Goal: Find specific page/section: Find specific page/section

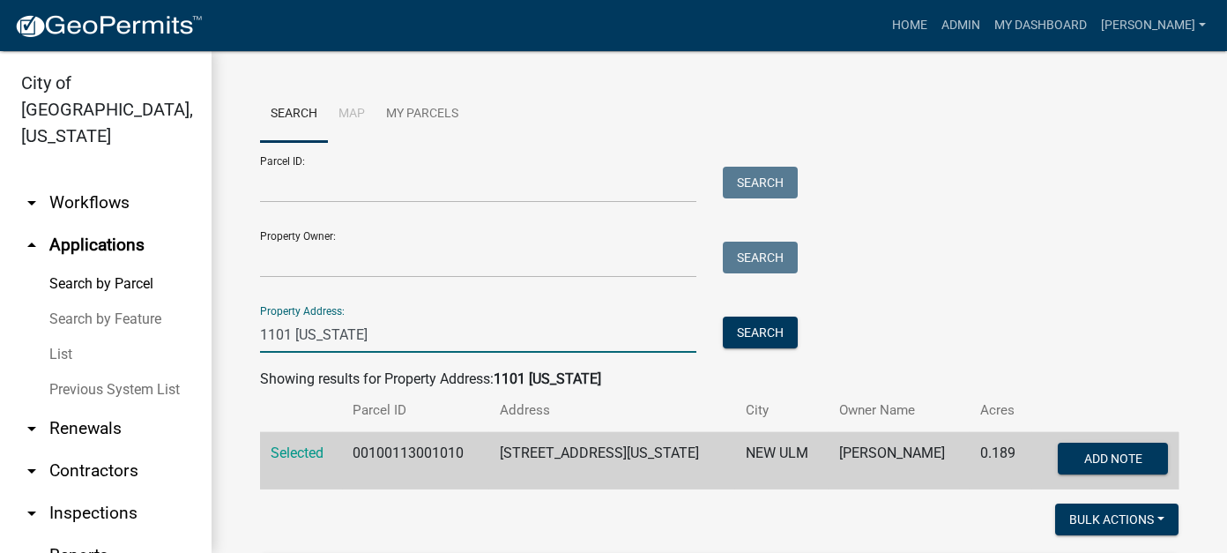
drag, startPoint x: 387, startPoint y: 335, endPoint x: 250, endPoint y: 320, distance: 137.4
click at [250, 320] on div "1101 [US_STATE]" at bounding box center [478, 334] width 463 height 36
type input "1401 german"
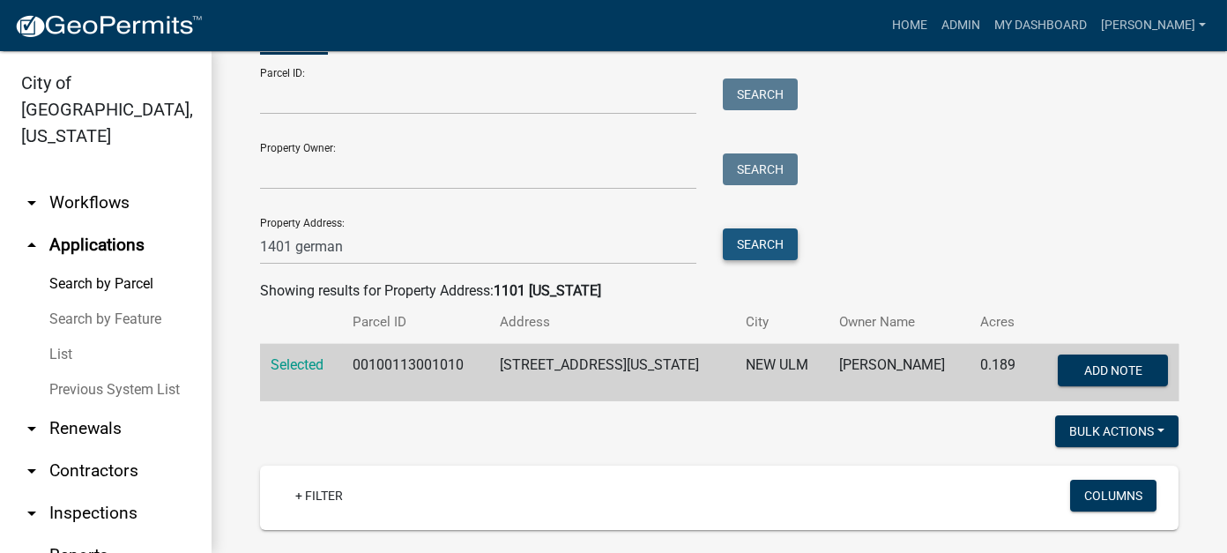
click at [742, 249] on button "Search" at bounding box center [760, 244] width 75 height 32
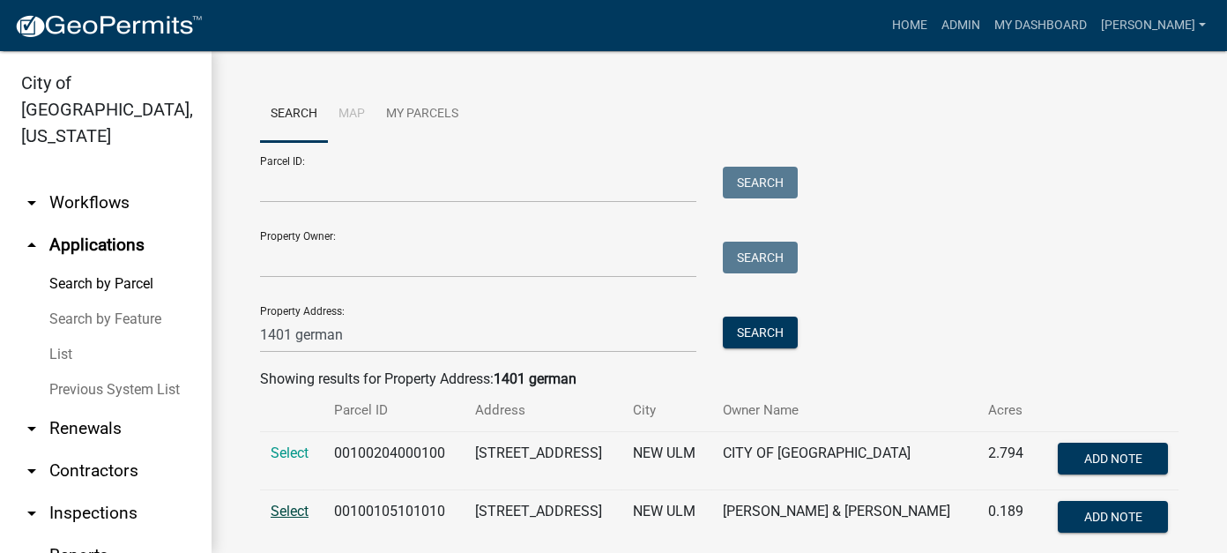
click at [287, 508] on span "Select" at bounding box center [290, 510] width 38 height 17
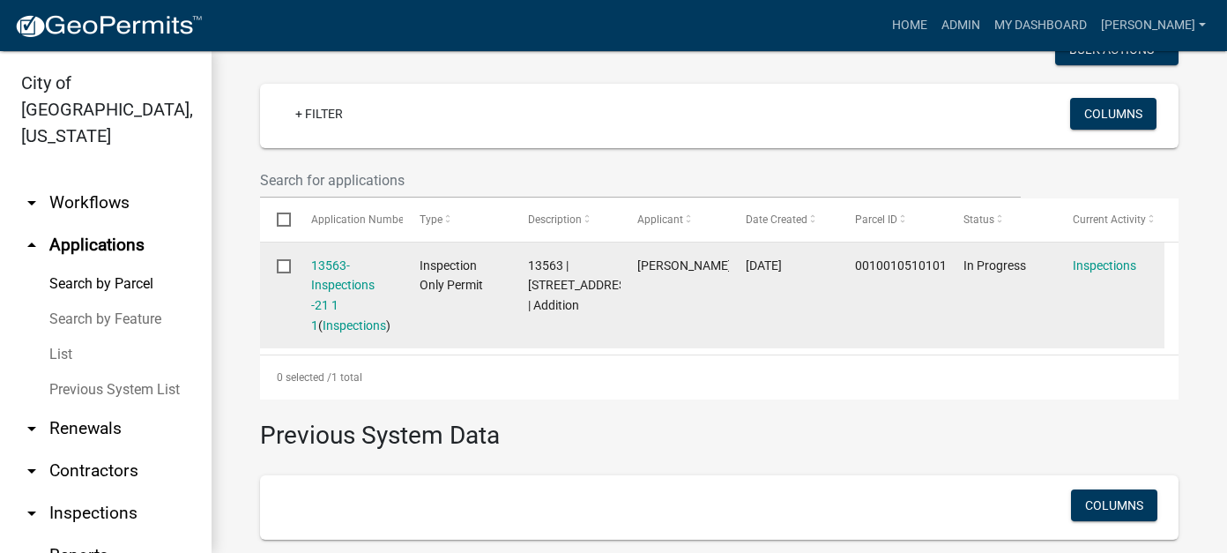
scroll to position [441, 0]
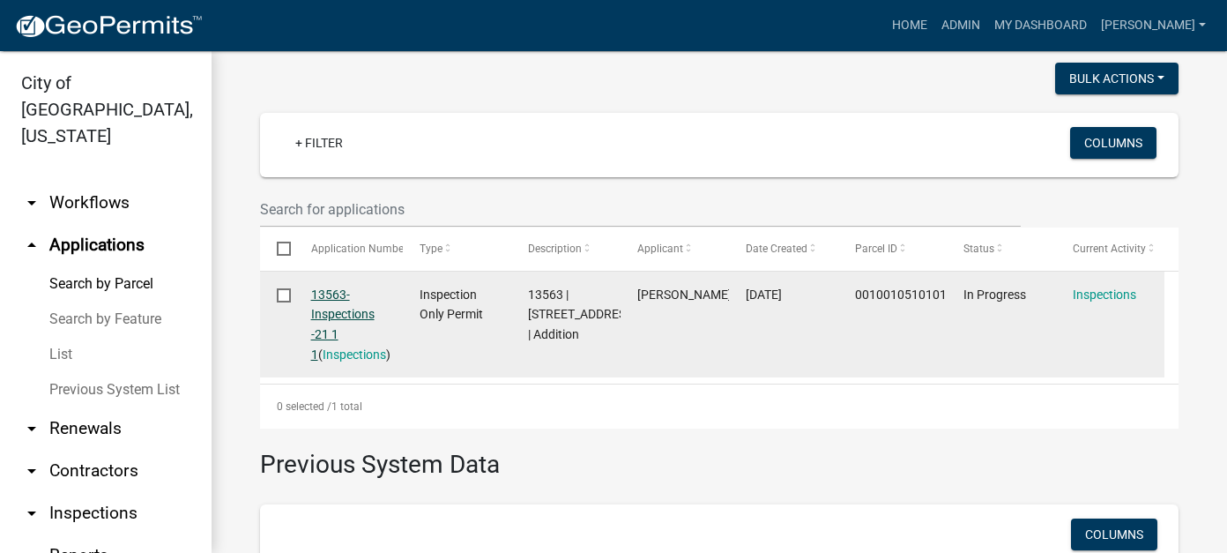
click at [346, 317] on link "13563-Inspections -21 1 1" at bounding box center [342, 324] width 63 height 74
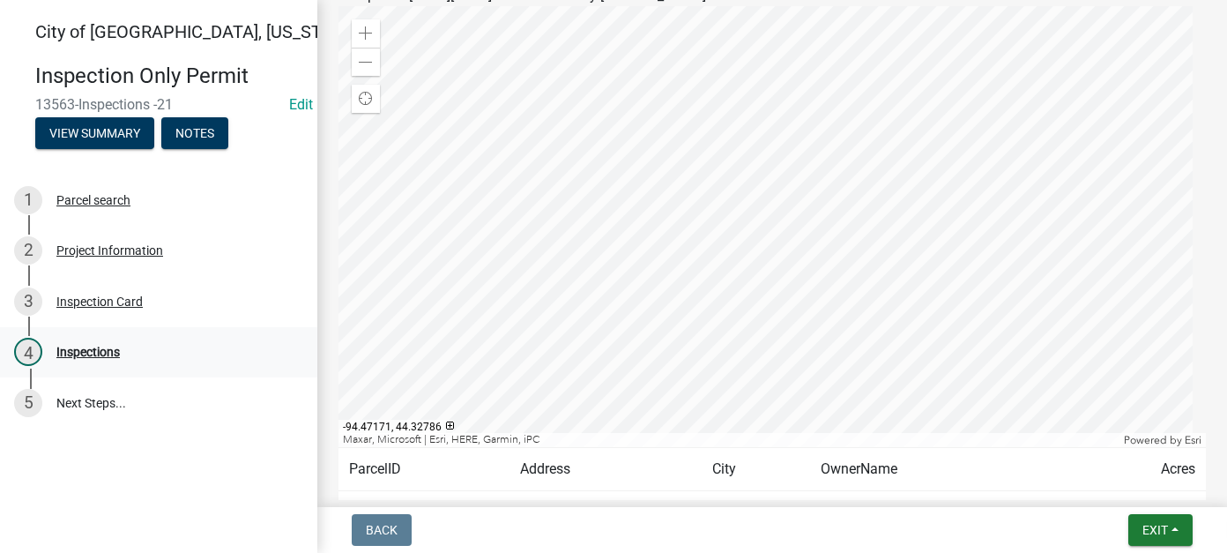
scroll to position [176, 0]
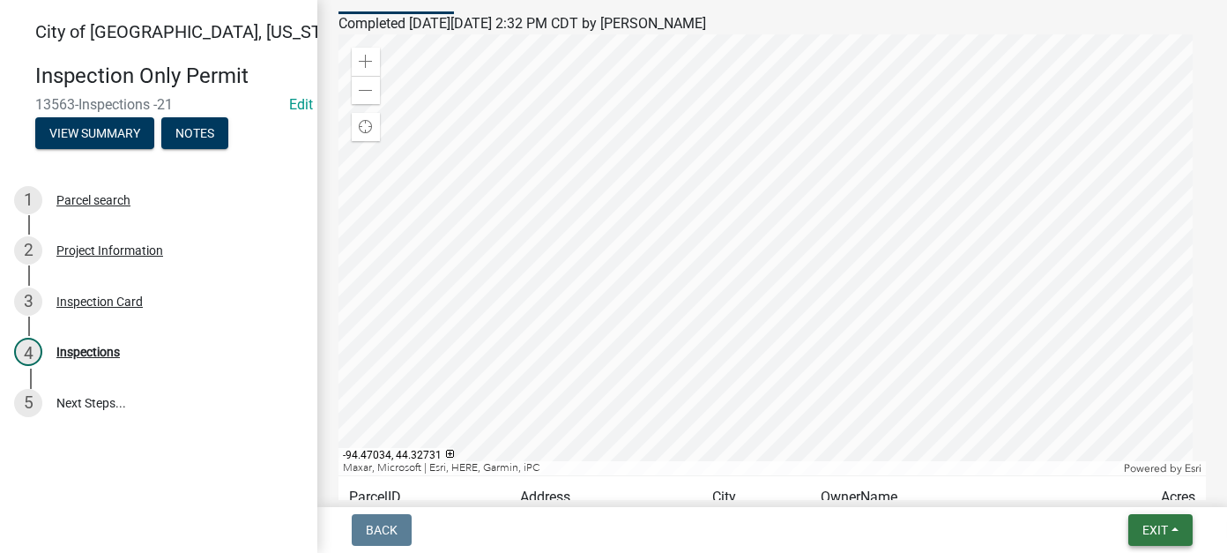
click at [1146, 534] on span "Exit" at bounding box center [1155, 530] width 26 height 14
click at [1135, 492] on button "Save & Exit" at bounding box center [1122, 484] width 141 height 42
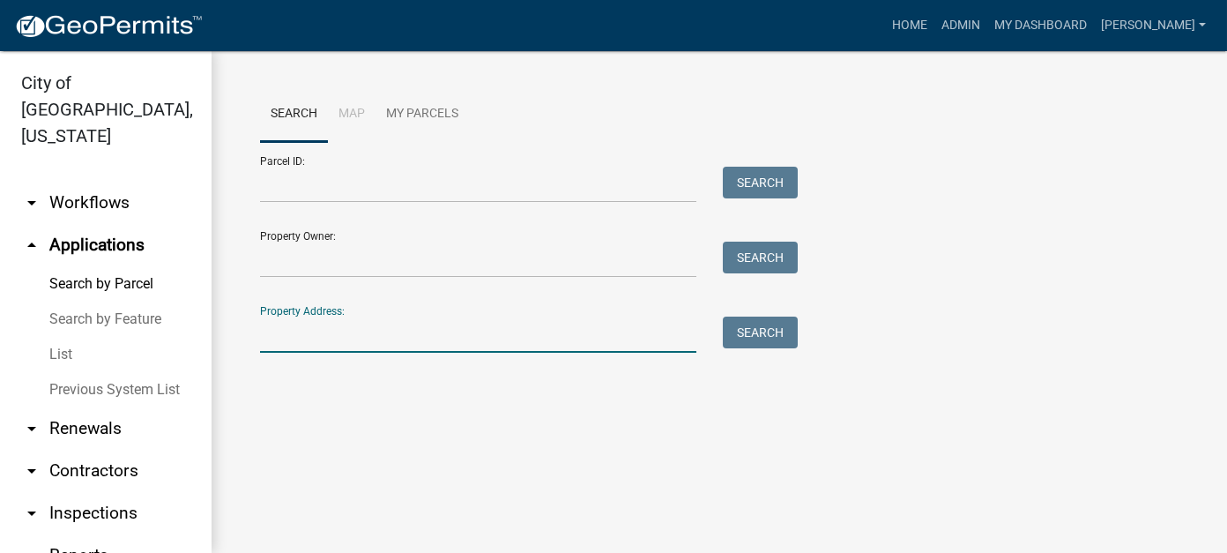
click at [376, 341] on input "Property Address:" at bounding box center [478, 334] width 436 height 36
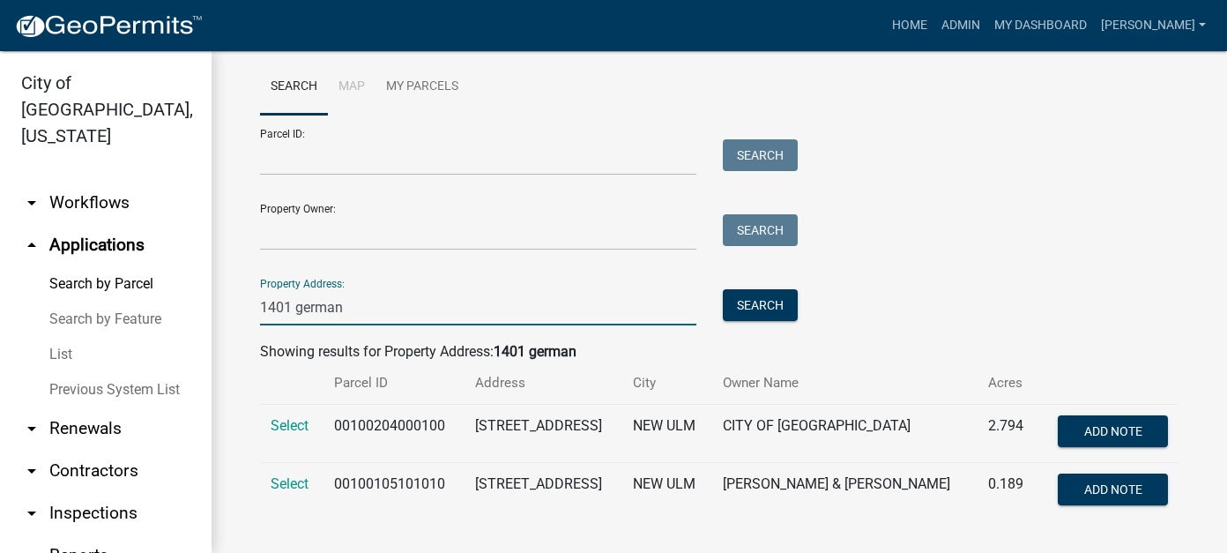
scroll to position [42, 0]
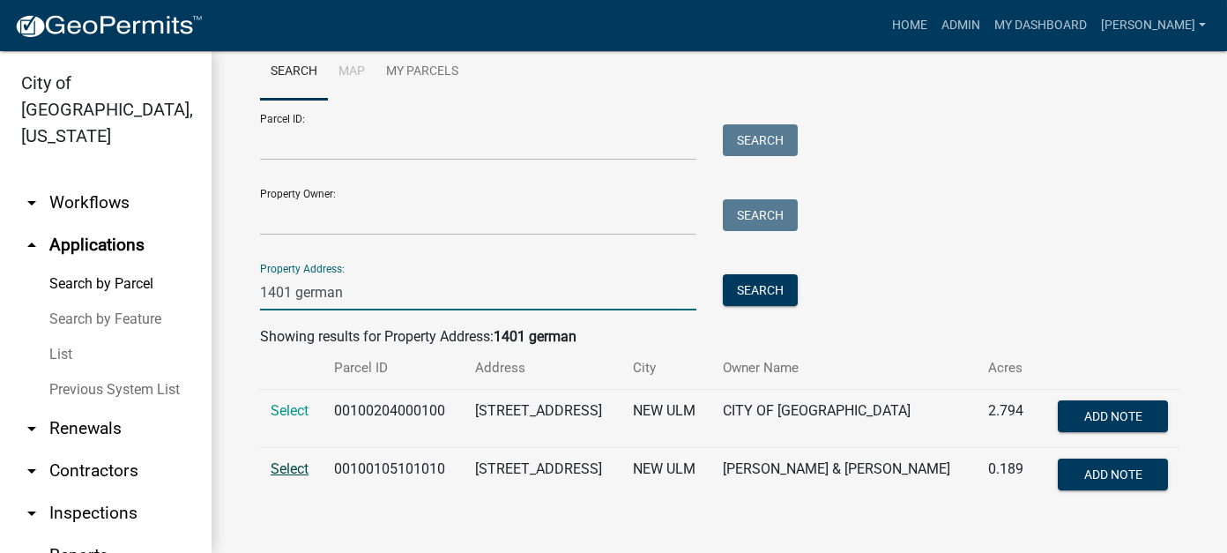
click at [296, 468] on span "Select" at bounding box center [290, 468] width 38 height 17
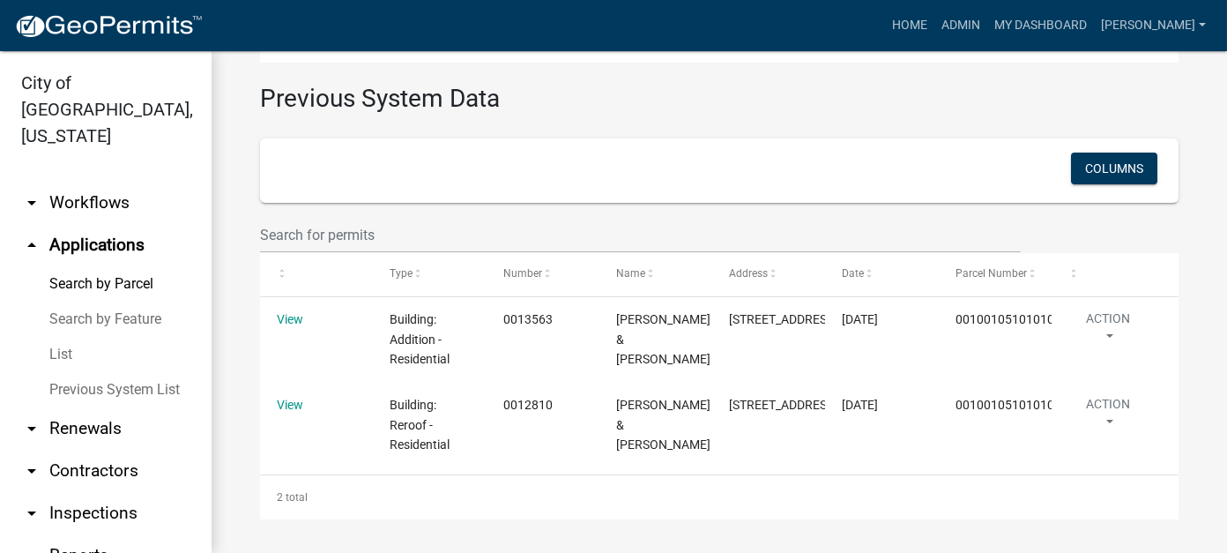
scroll to position [836, 0]
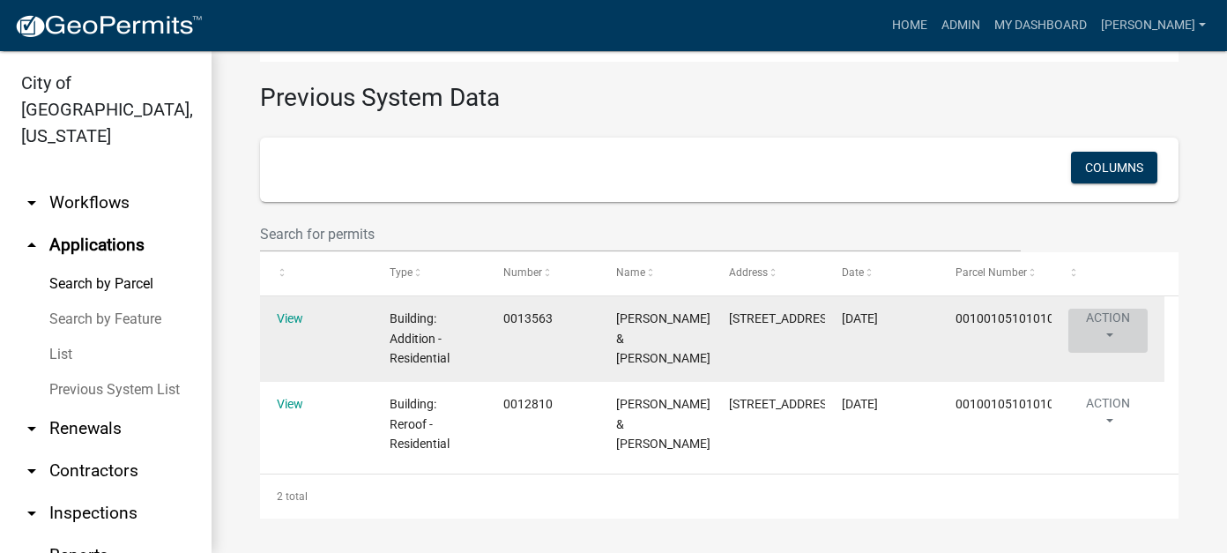
click at [1111, 309] on button "Action" at bounding box center [1107, 331] width 79 height 44
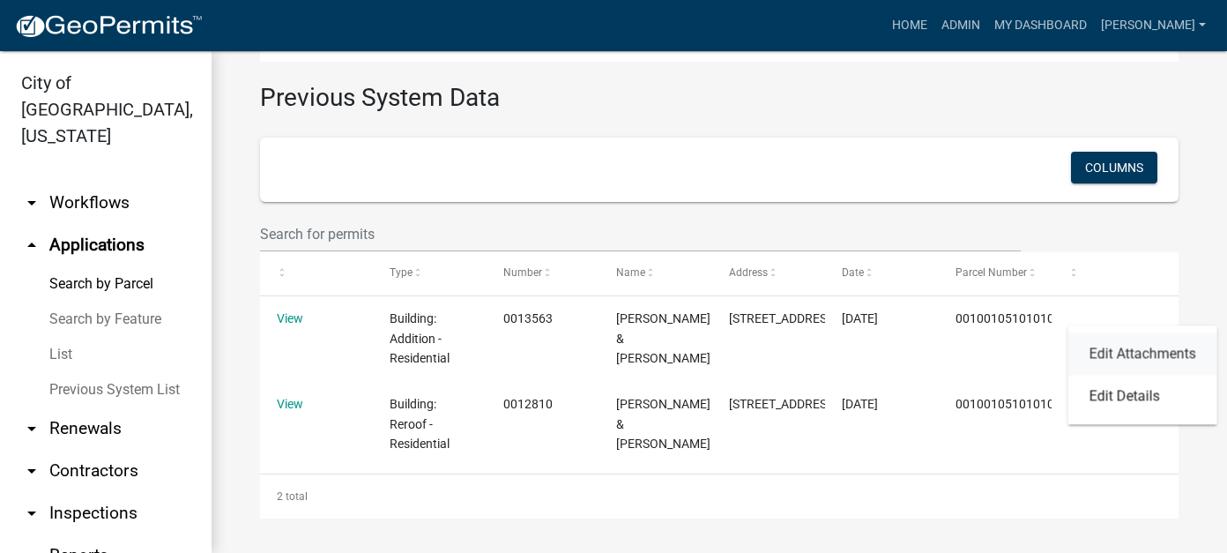
click at [1111, 356] on link "Edit Attachments" at bounding box center [1142, 353] width 149 height 42
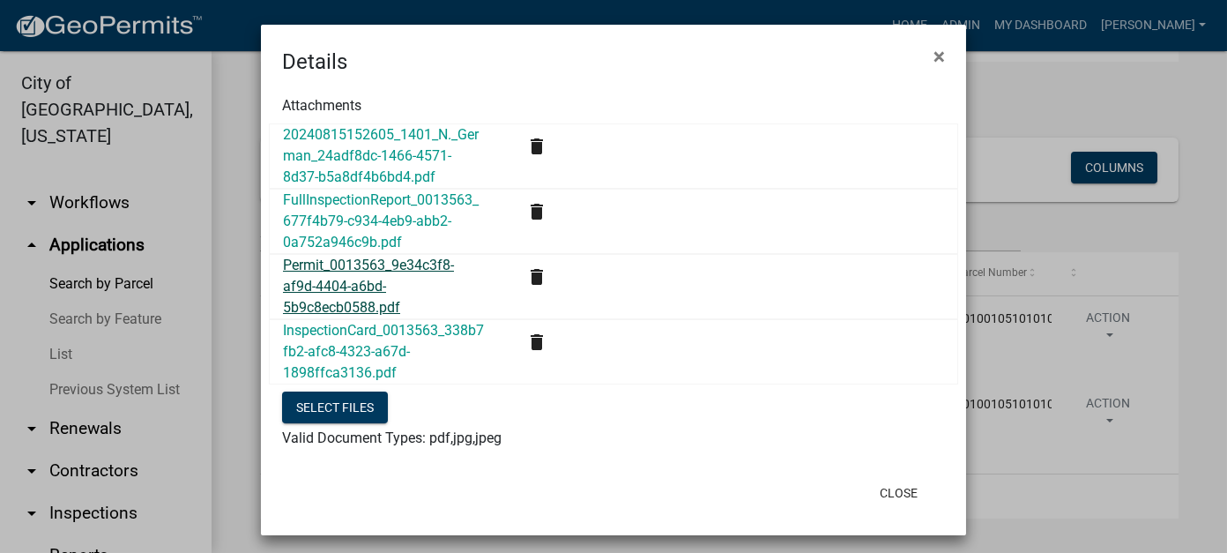
click at [366, 281] on link "Permit_0013563_9e34c3f8-af9d-4404-a6bd-5b9c8ecb0588.pdf" at bounding box center [368, 286] width 171 height 59
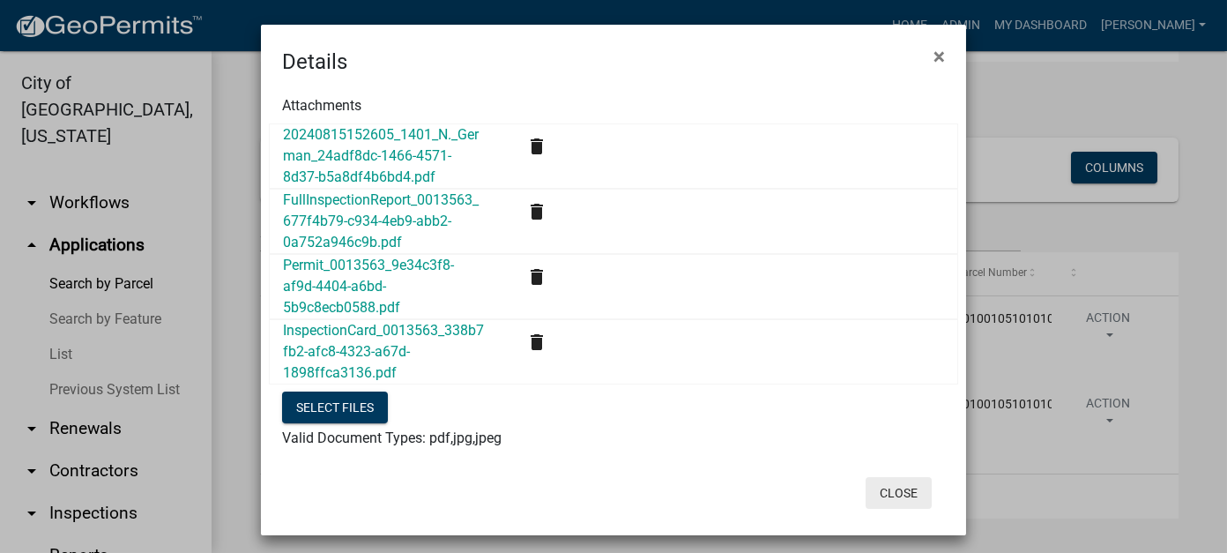
click at [890, 486] on button "Close" at bounding box center [899, 493] width 66 height 32
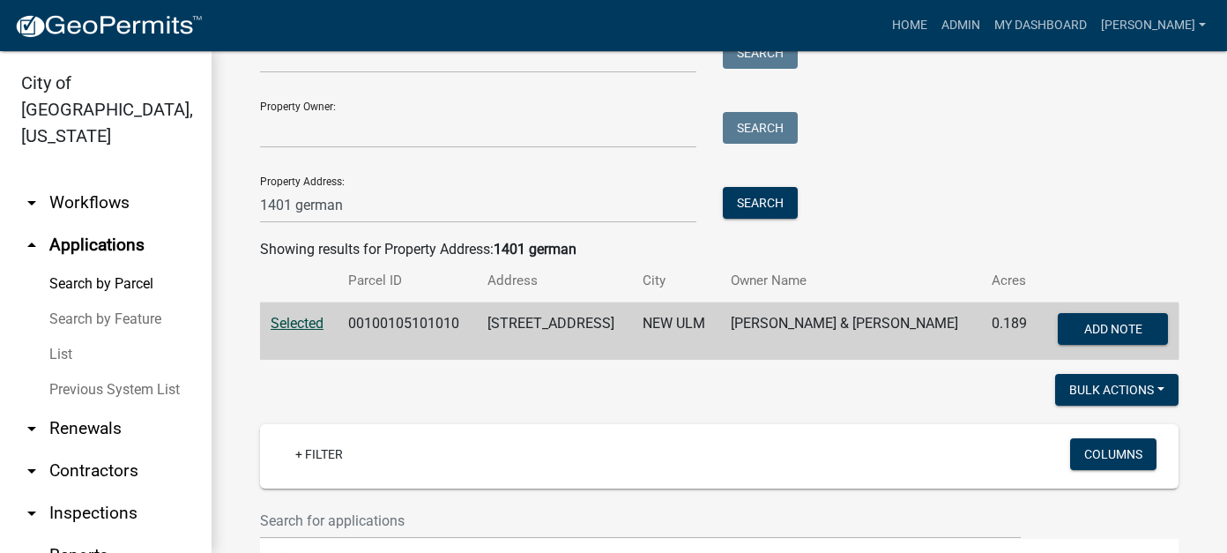
scroll to position [0, 0]
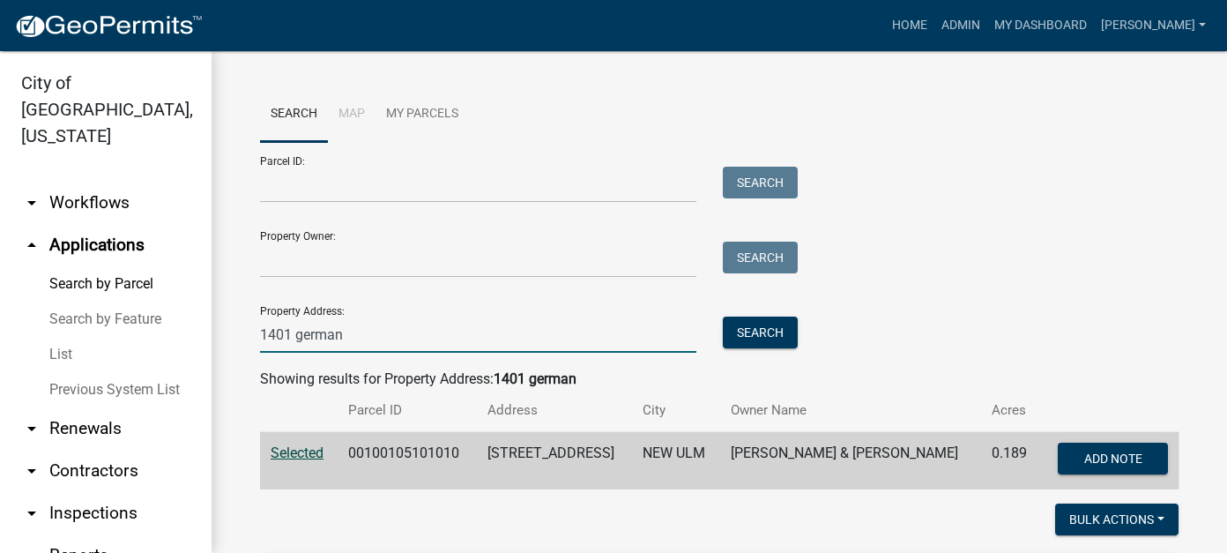
click at [568, 324] on input "1401 german" at bounding box center [478, 334] width 436 height 36
drag, startPoint x: 362, startPoint y: 331, endPoint x: 251, endPoint y: 331, distance: 111.1
click at [251, 331] on div "1401 german" at bounding box center [478, 334] width 463 height 36
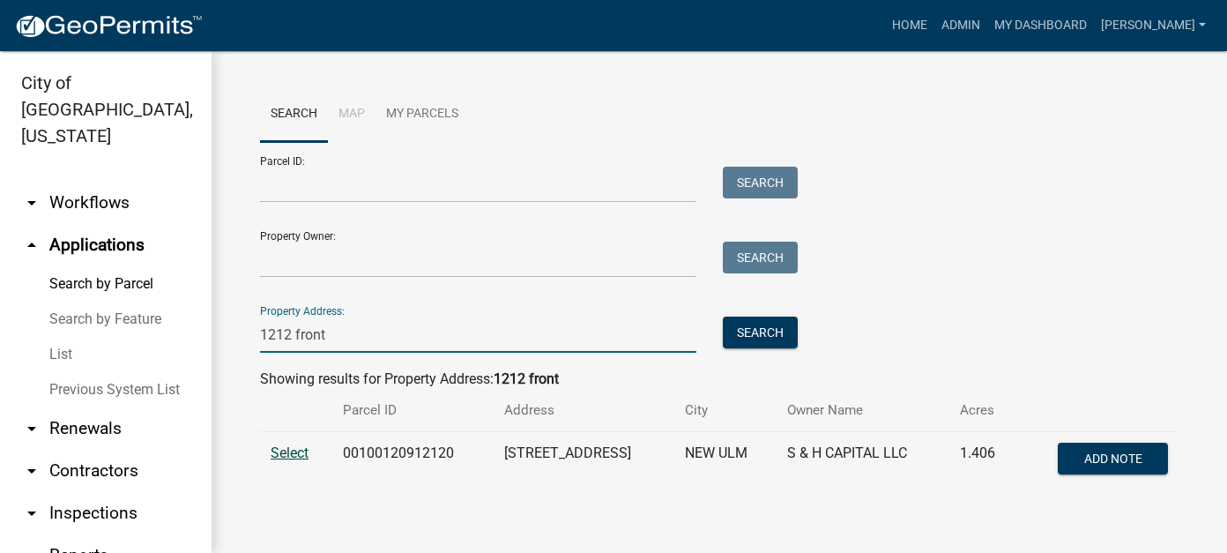
type input "1212 front"
click at [291, 452] on span "Select" at bounding box center [290, 452] width 38 height 17
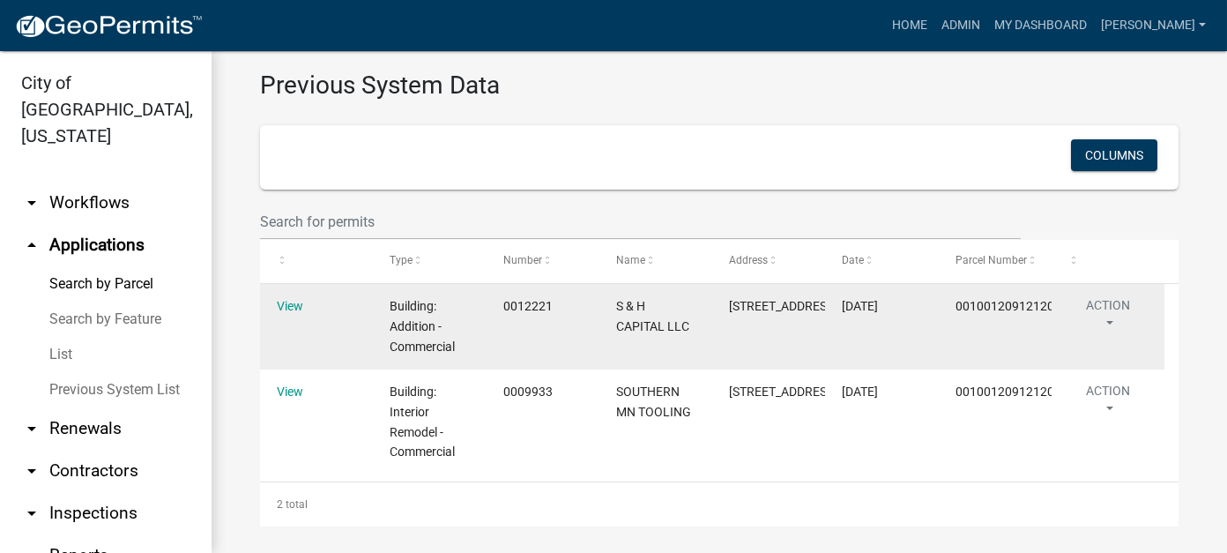
scroll to position [778, 0]
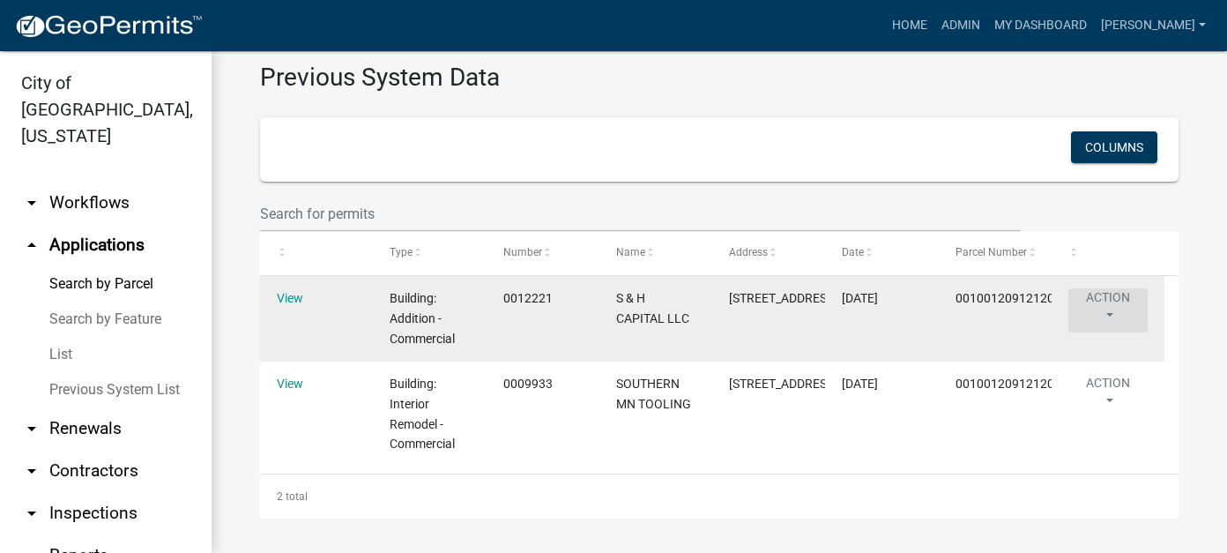
click at [1114, 292] on button "Action" at bounding box center [1107, 310] width 79 height 44
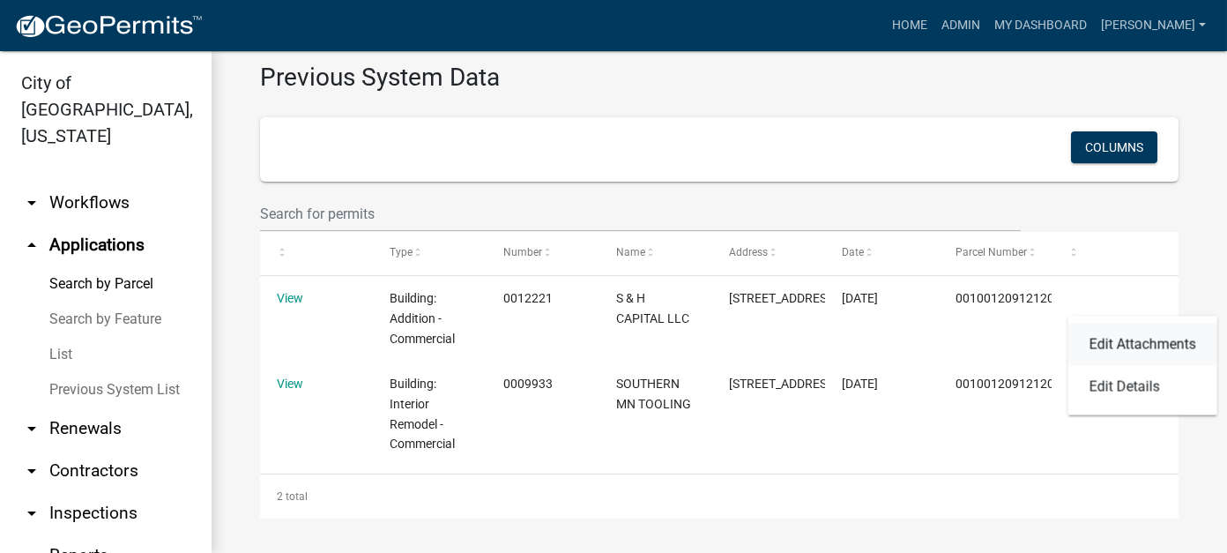
click at [1121, 355] on link "Edit Attachments" at bounding box center [1142, 345] width 149 height 42
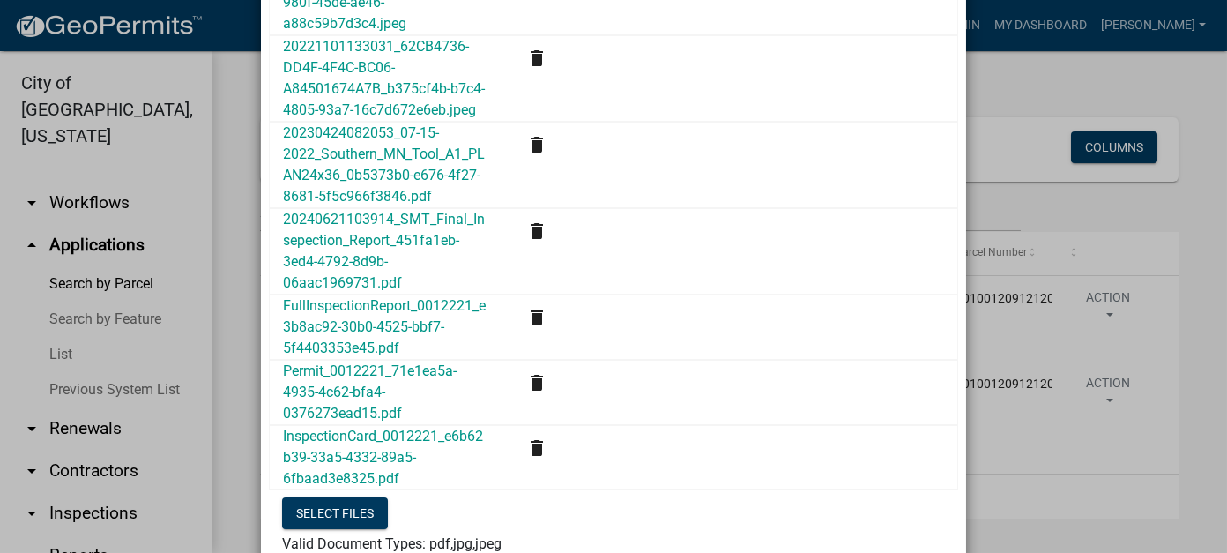
scroll to position [1571, 0]
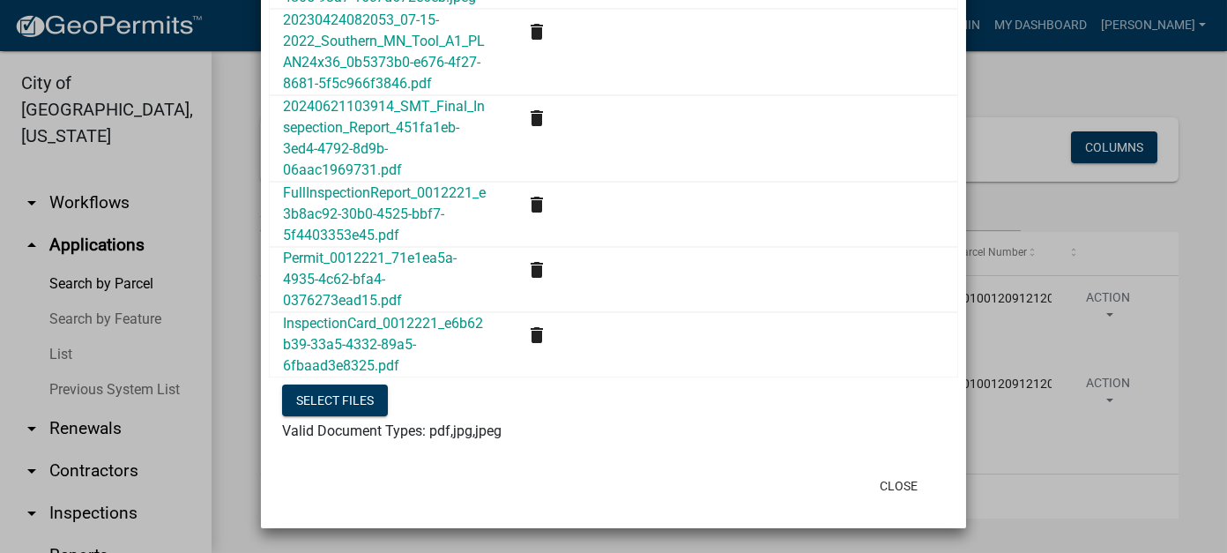
click at [351, 329] on link "InspectionCard_0012221_e6b62b39-33a5-4332-89a5-6fbaad3e8325.pdf" at bounding box center [383, 344] width 200 height 59
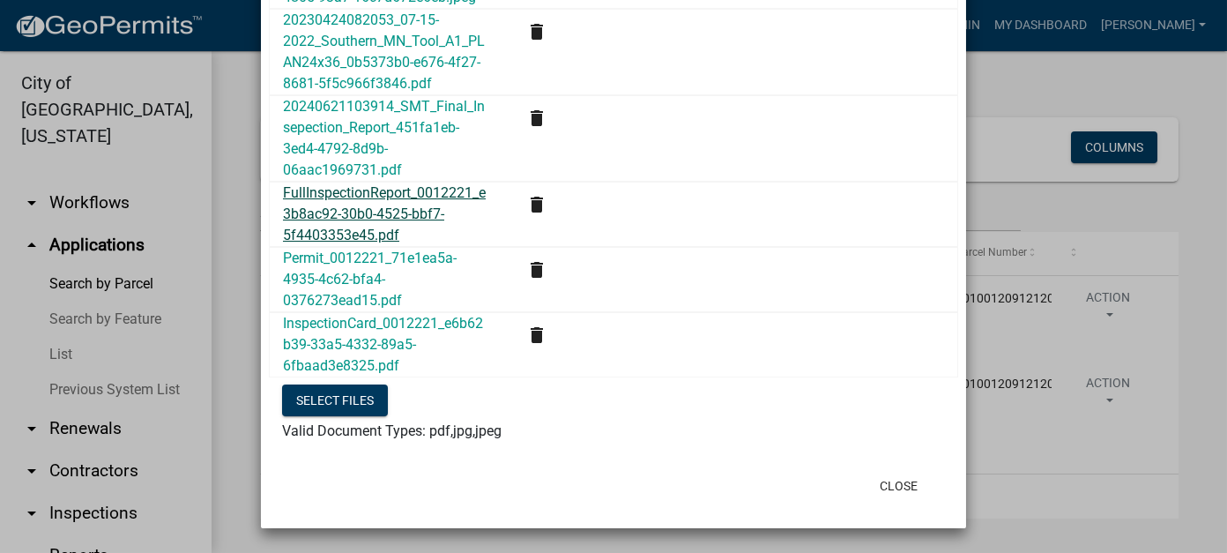
click at [329, 233] on link "FullInspectionReport_0012221_e3b8ac92-30b0-4525-bbf7-5f4403353e45.pdf" at bounding box center [384, 213] width 203 height 59
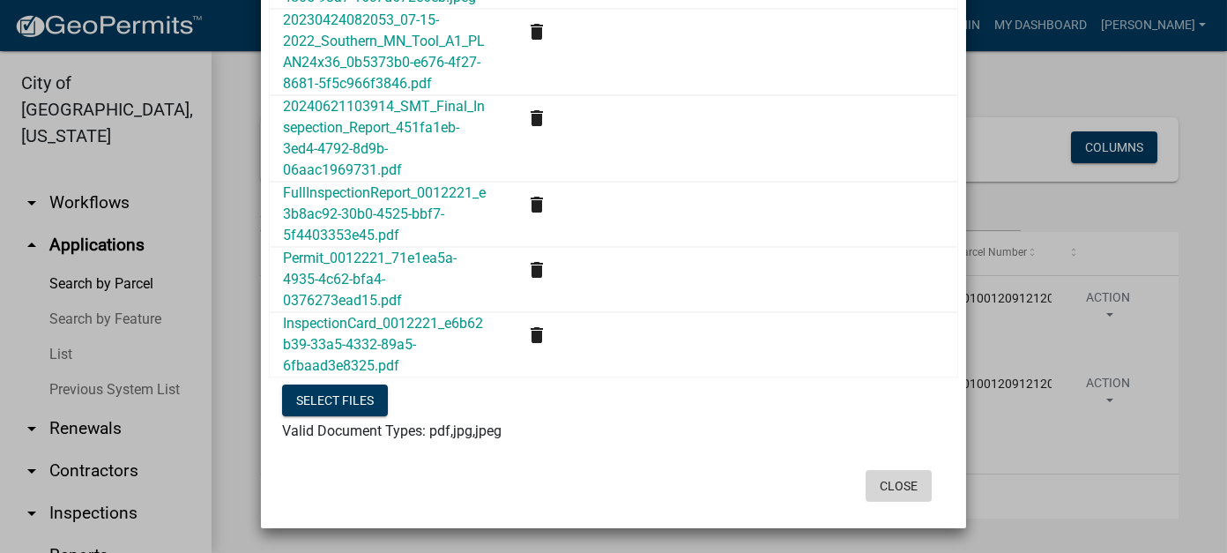
click at [886, 484] on button "Close" at bounding box center [899, 486] width 66 height 32
